Goal: Information Seeking & Learning: Check status

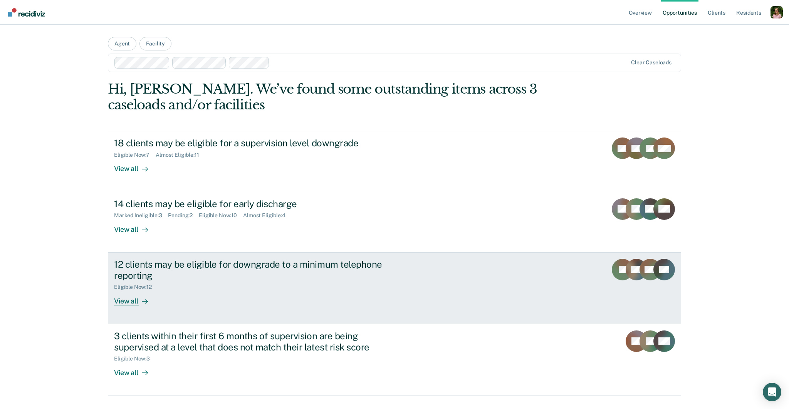
click at [352, 261] on div "12 clients may be eligible for downgrade to a minimum telephone reporting" at bounding box center [249, 270] width 270 height 22
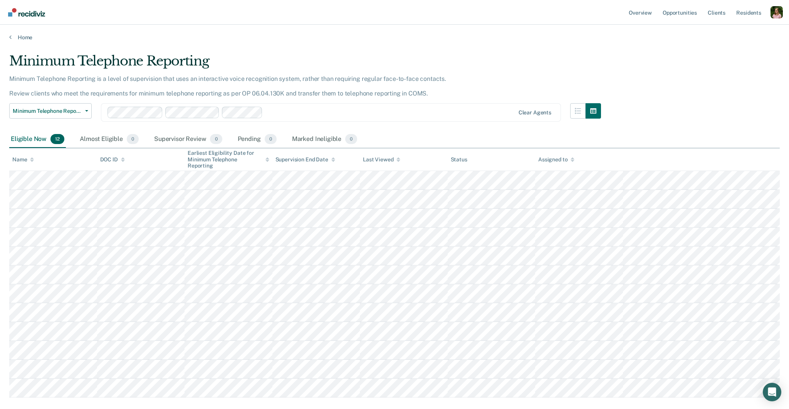
click at [285, 108] on div at bounding box center [390, 112] width 249 height 9
click at [355, 112] on div at bounding box center [422, 112] width 185 height 9
click at [412, 111] on div at bounding box center [453, 112] width 123 height 9
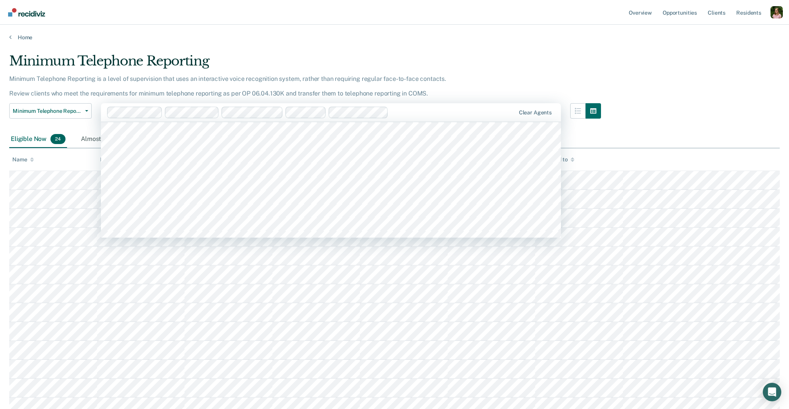
scroll to position [111, 0]
click at [477, 109] on div at bounding box center [482, 112] width 64 height 9
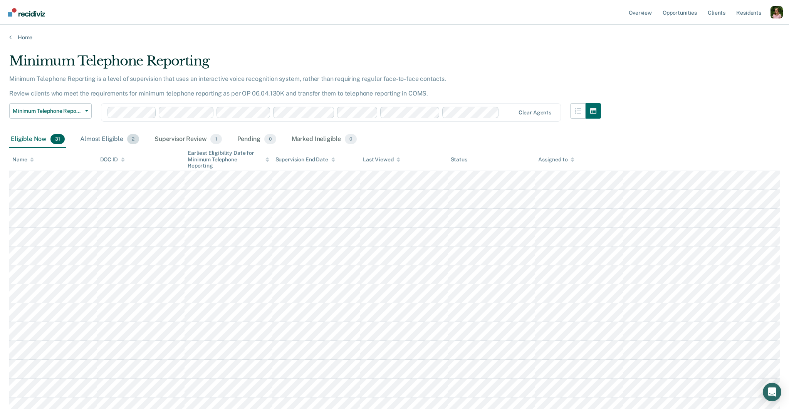
drag, startPoint x: 96, startPoint y: 141, endPoint x: 102, endPoint y: 143, distance: 6.2
click at [96, 141] on div "Almost Eligible 2" at bounding box center [110, 139] width 62 height 17
